Goal: Find specific page/section: Find specific page/section

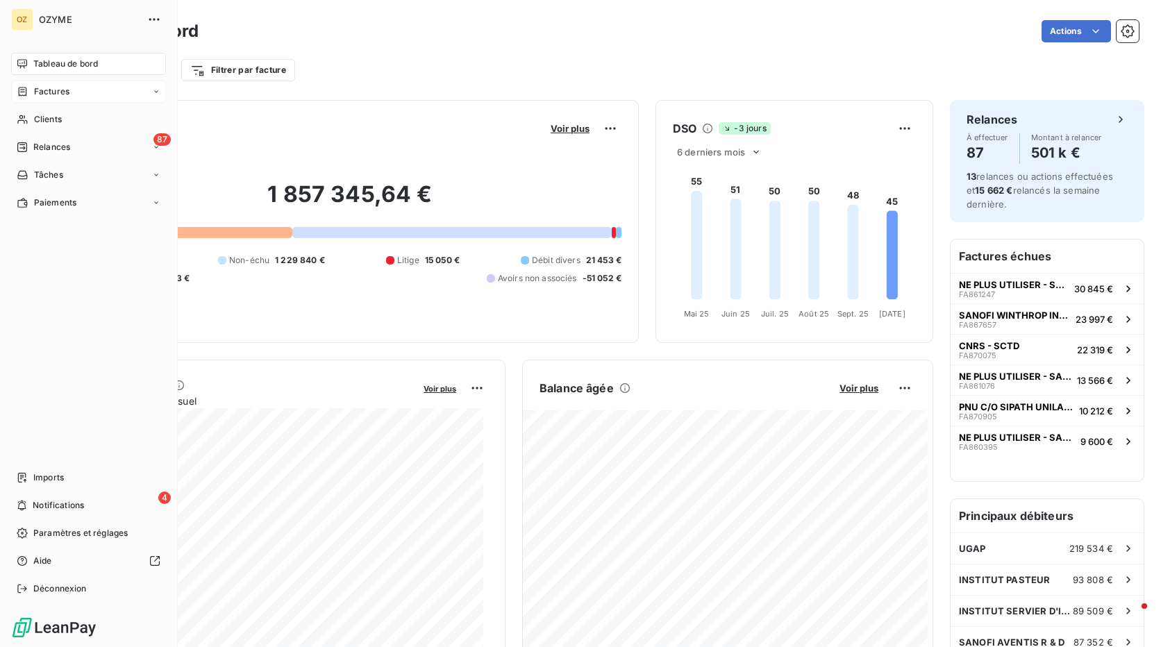
click at [63, 95] on span "Factures" at bounding box center [51, 91] width 35 height 12
click at [62, 199] on span "Clients" at bounding box center [48, 202] width 28 height 12
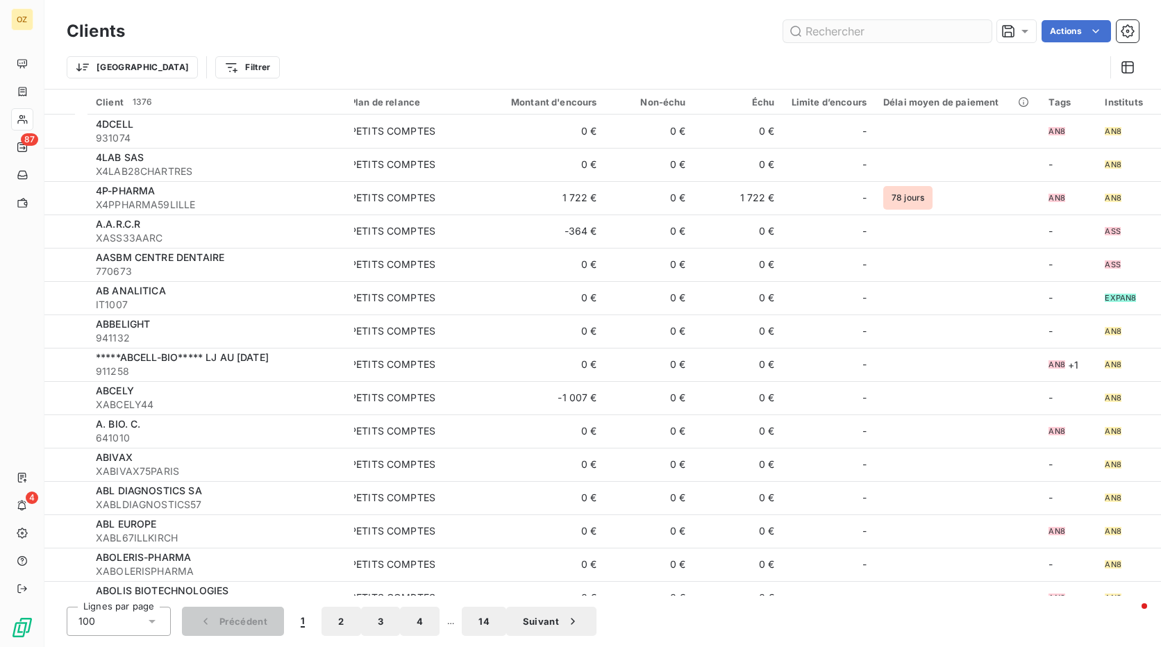
click at [866, 29] on input "text" at bounding box center [887, 31] width 208 height 22
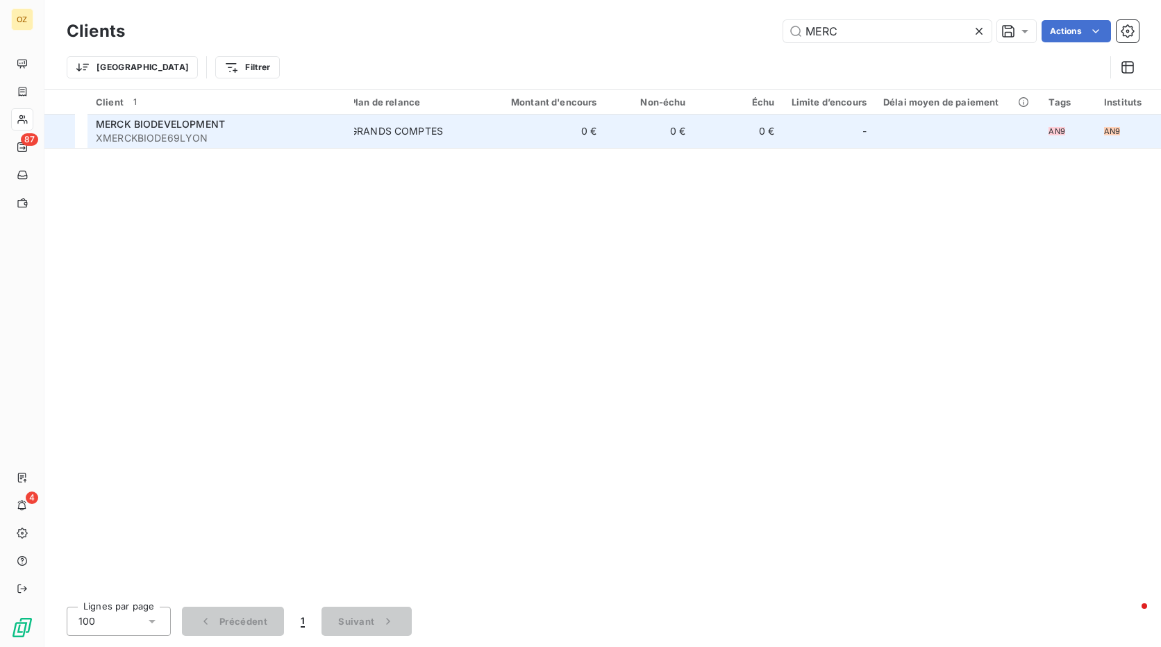
type input "MERC"
click at [208, 128] on span "MERCK BIODEVELOPMENT" at bounding box center [160, 124] width 129 height 12
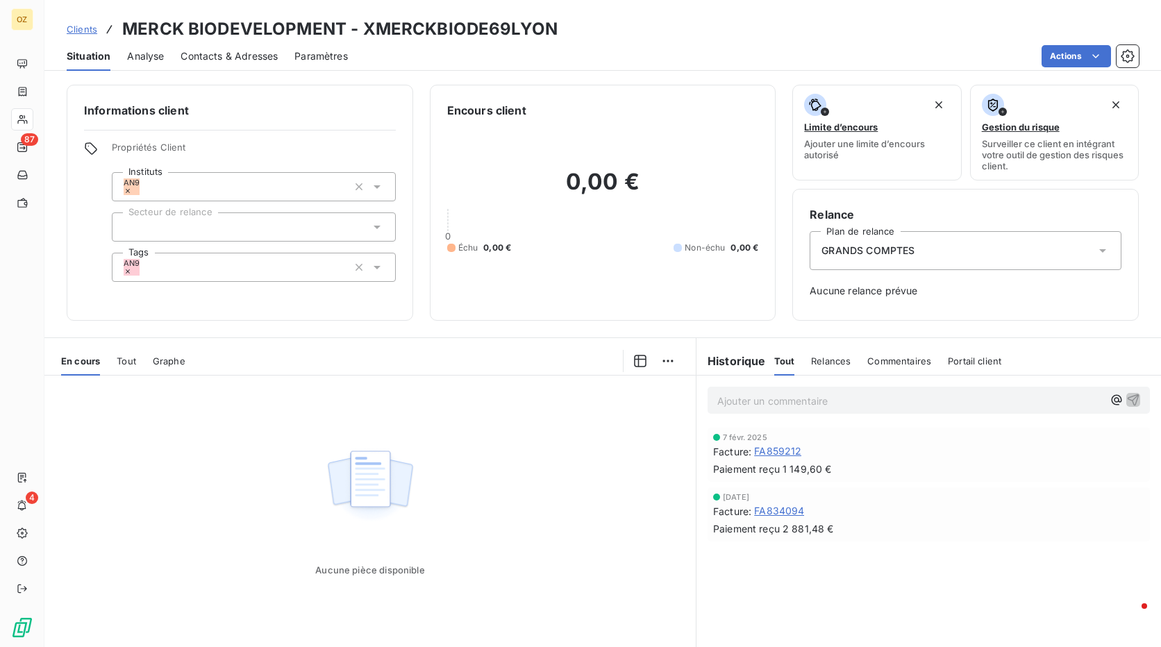
scroll to position [37, 0]
